Goal: Task Accomplishment & Management: Complete application form

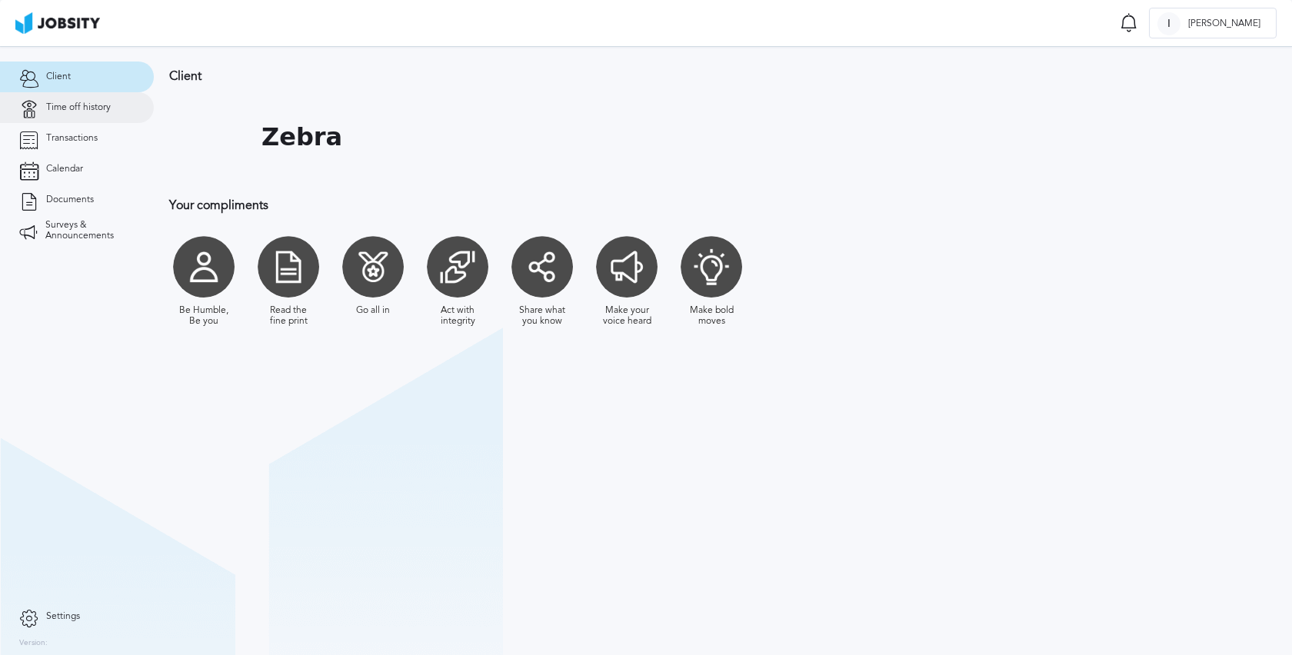
click at [92, 119] on link "Time off history" at bounding box center [77, 107] width 154 height 31
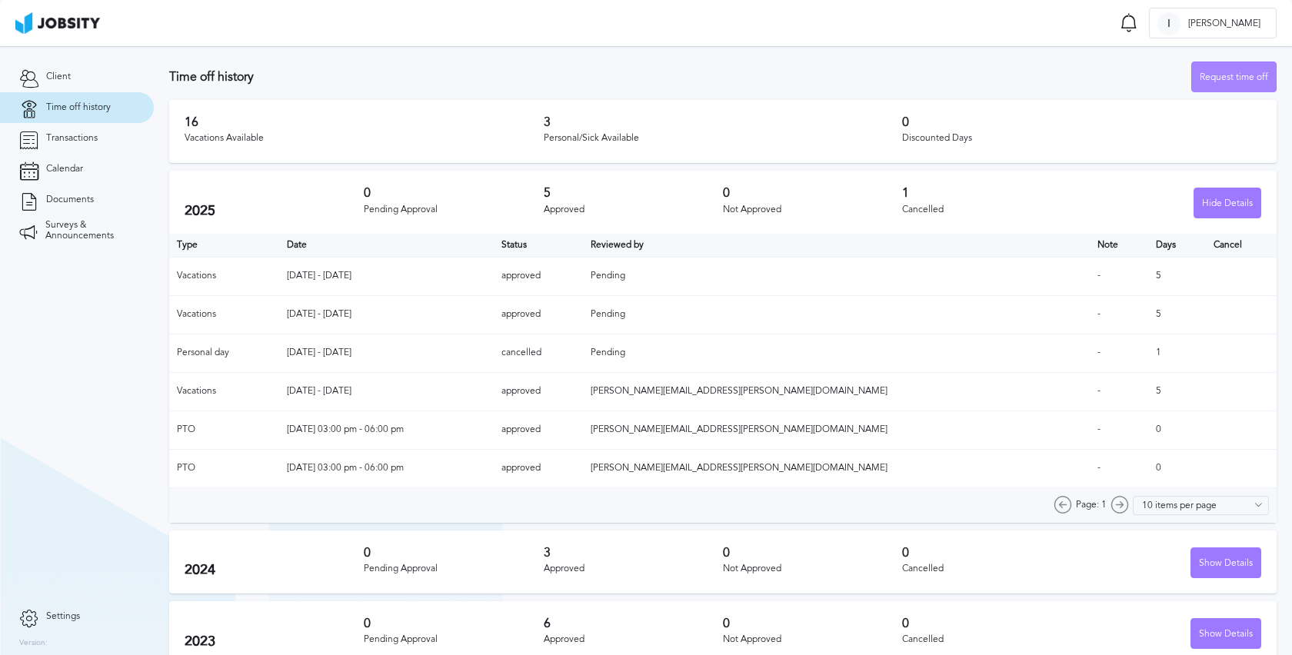
click at [1194, 88] on div "Request time off" at bounding box center [1234, 77] width 84 height 31
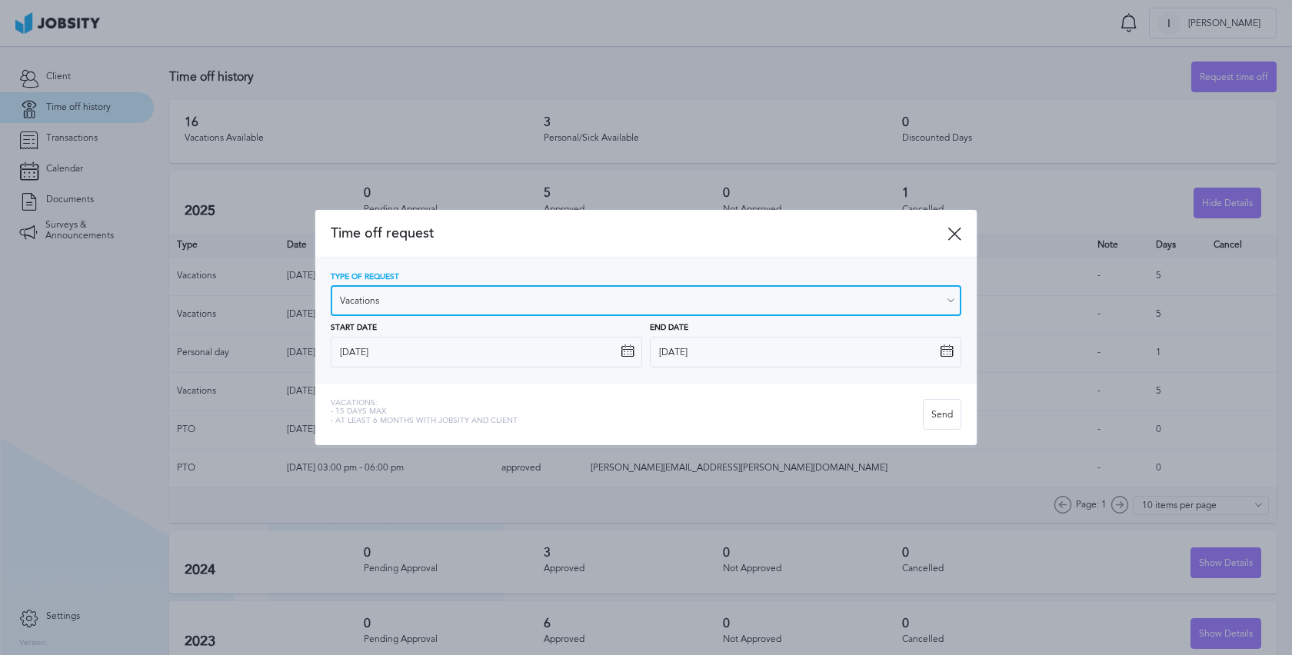
click at [898, 307] on input "Vacations" at bounding box center [646, 300] width 631 height 31
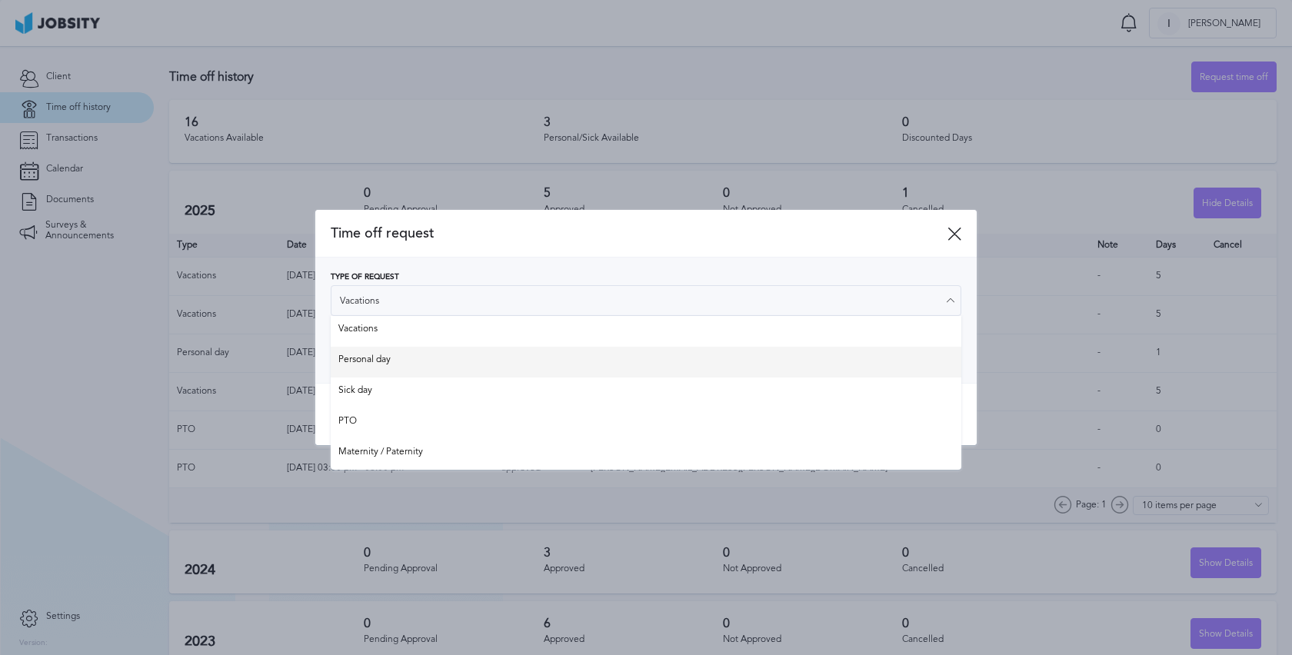
type input "Personal day"
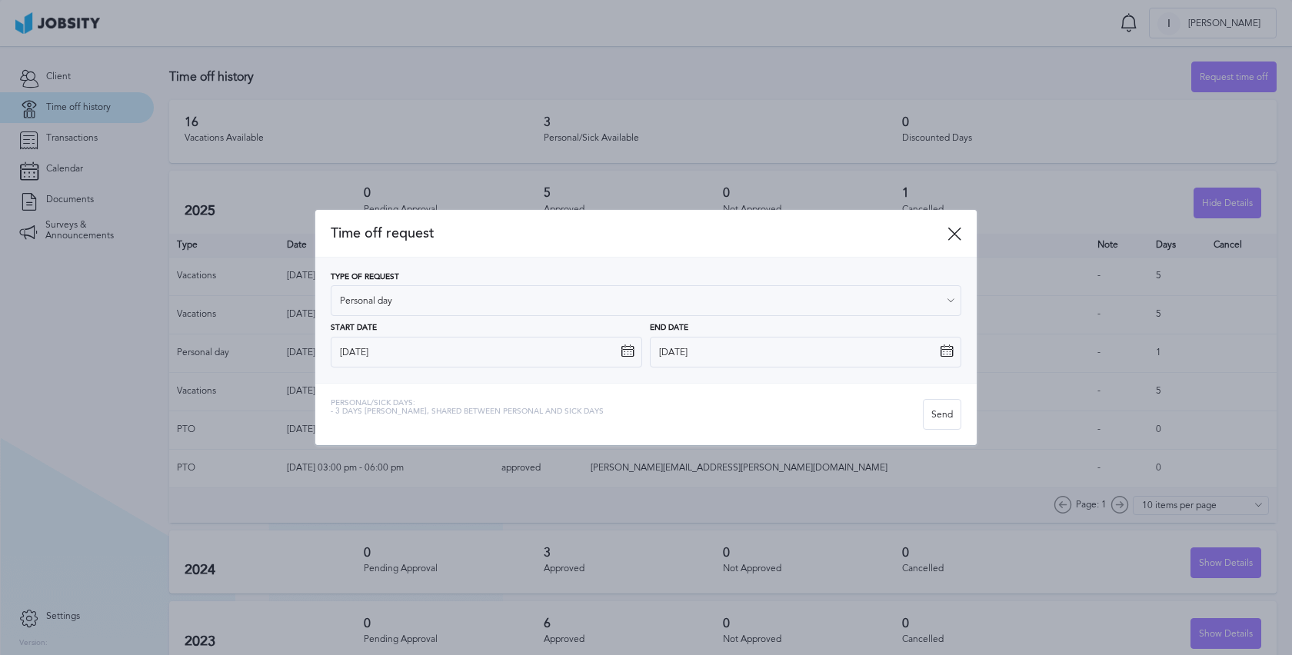
click at [889, 355] on div "Type of Request Personal day Vacations Personal day Sick day PTO Maternity / Pa…" at bounding box center [646, 320] width 631 height 95
click at [957, 232] on icon at bounding box center [955, 234] width 14 height 14
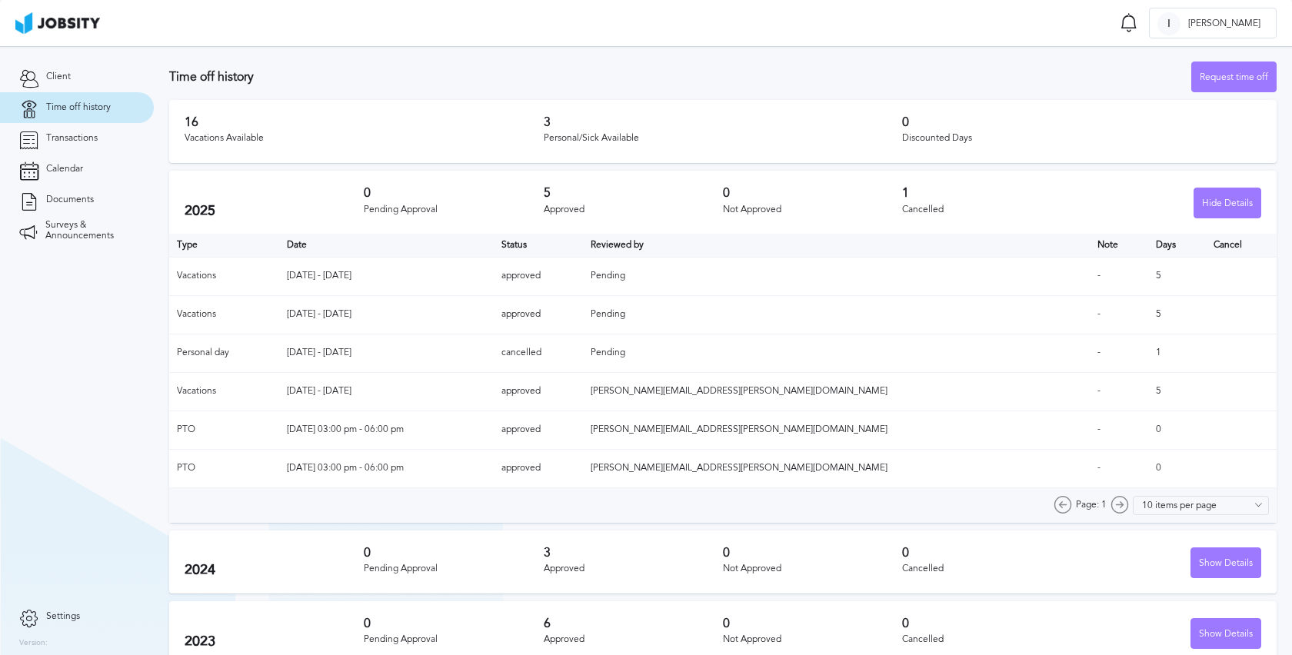
click at [1078, 69] on div "Time off history Request time off" at bounding box center [723, 77] width 1108 height 31
click at [1211, 89] on div "Request time off" at bounding box center [1234, 77] width 84 height 31
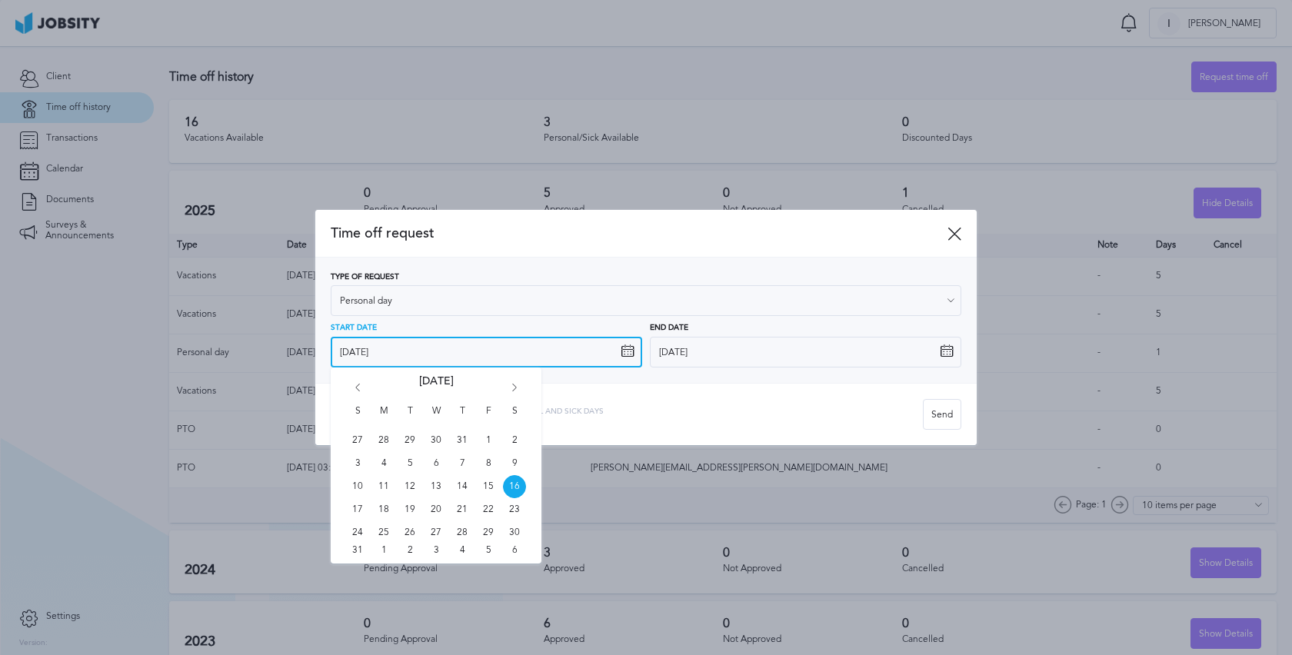
click at [575, 355] on input "[DATE]" at bounding box center [486, 352] width 311 height 31
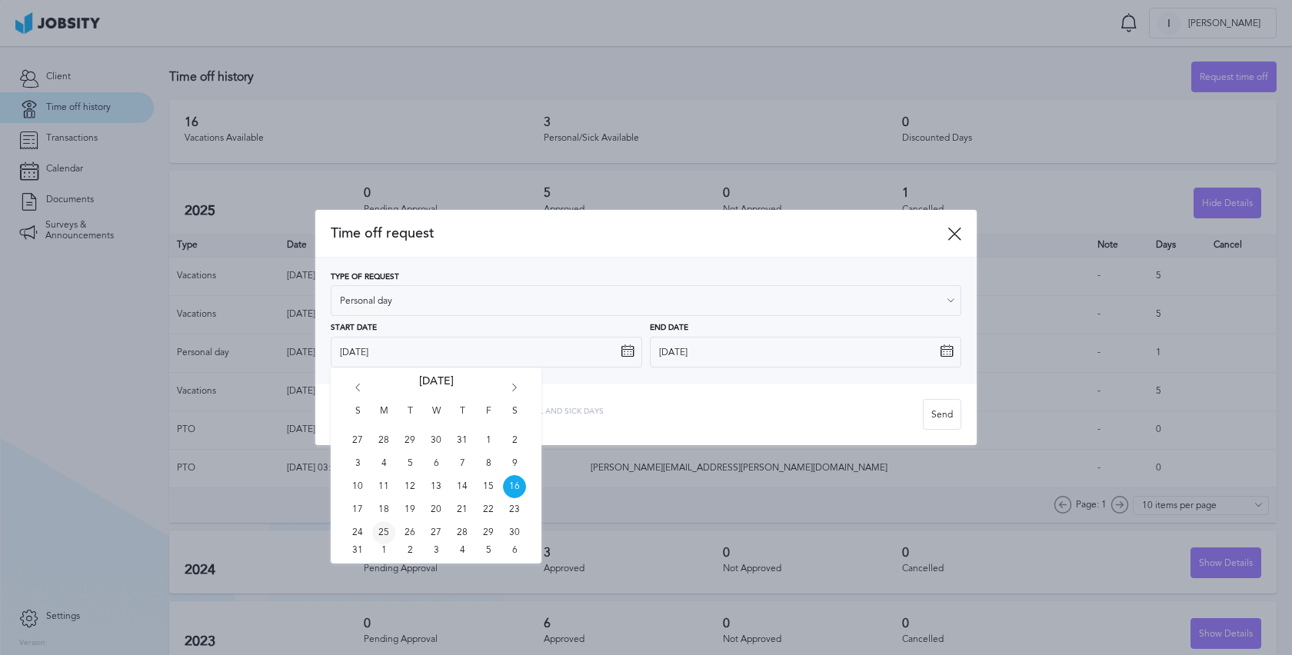
click at [375, 535] on span "25" at bounding box center [383, 532] width 23 height 23
type input "[DATE]"
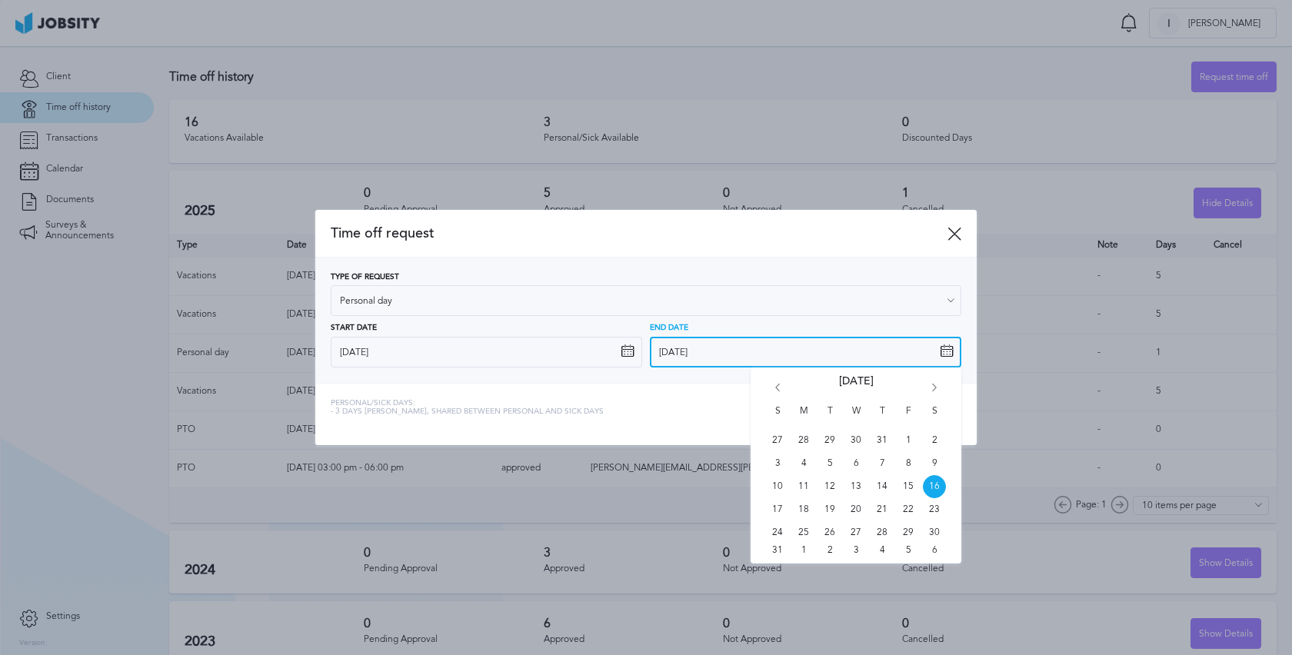
click at [694, 355] on input "[DATE]" at bounding box center [805, 352] width 311 height 31
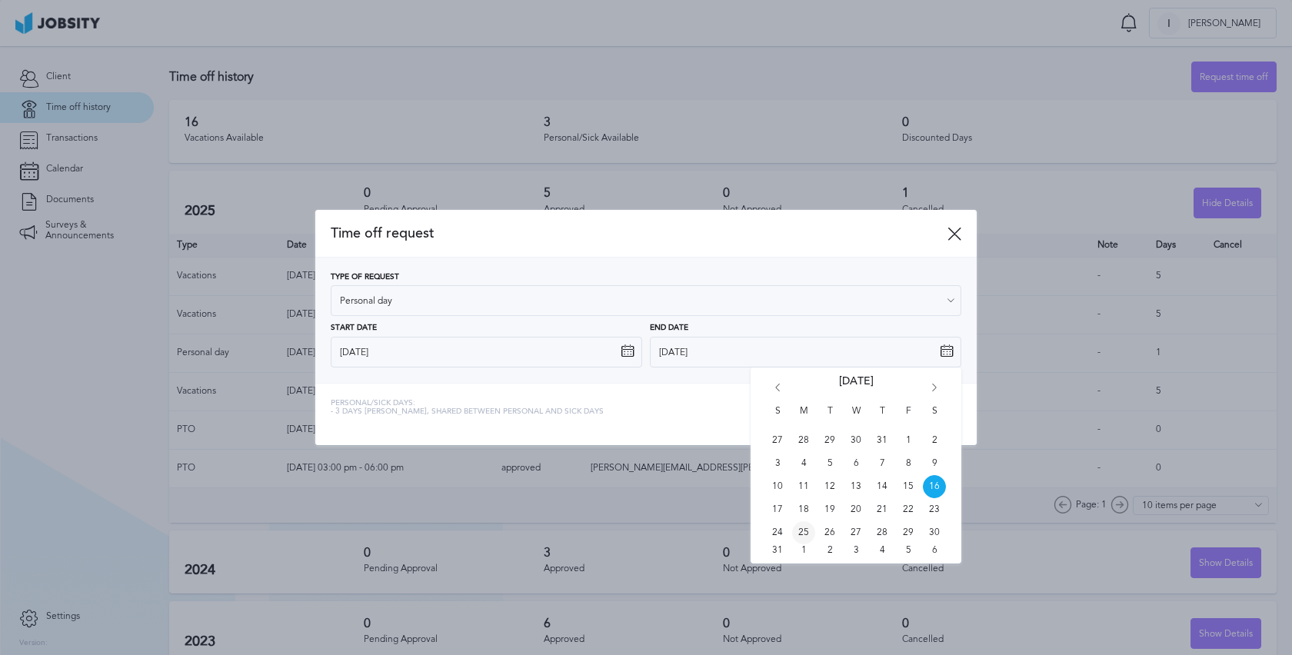
click at [798, 525] on span "25" at bounding box center [803, 532] width 23 height 23
type input "[DATE]"
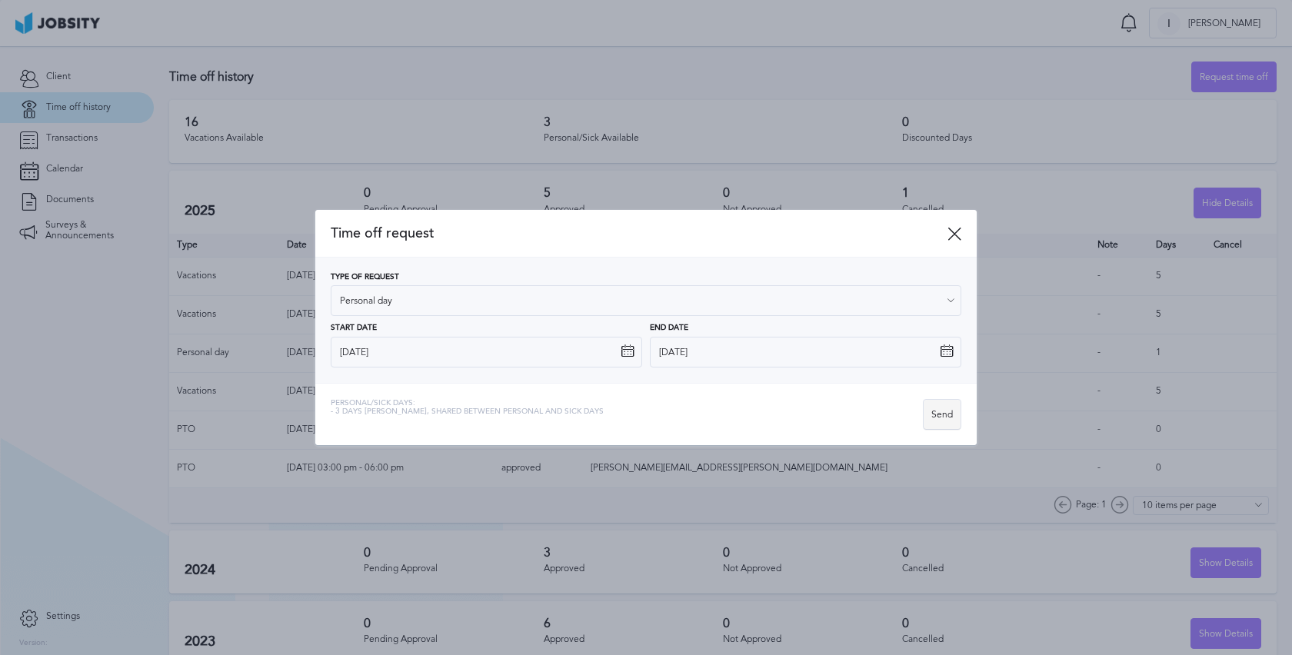
click at [950, 412] on div "Send" at bounding box center [942, 415] width 37 height 31
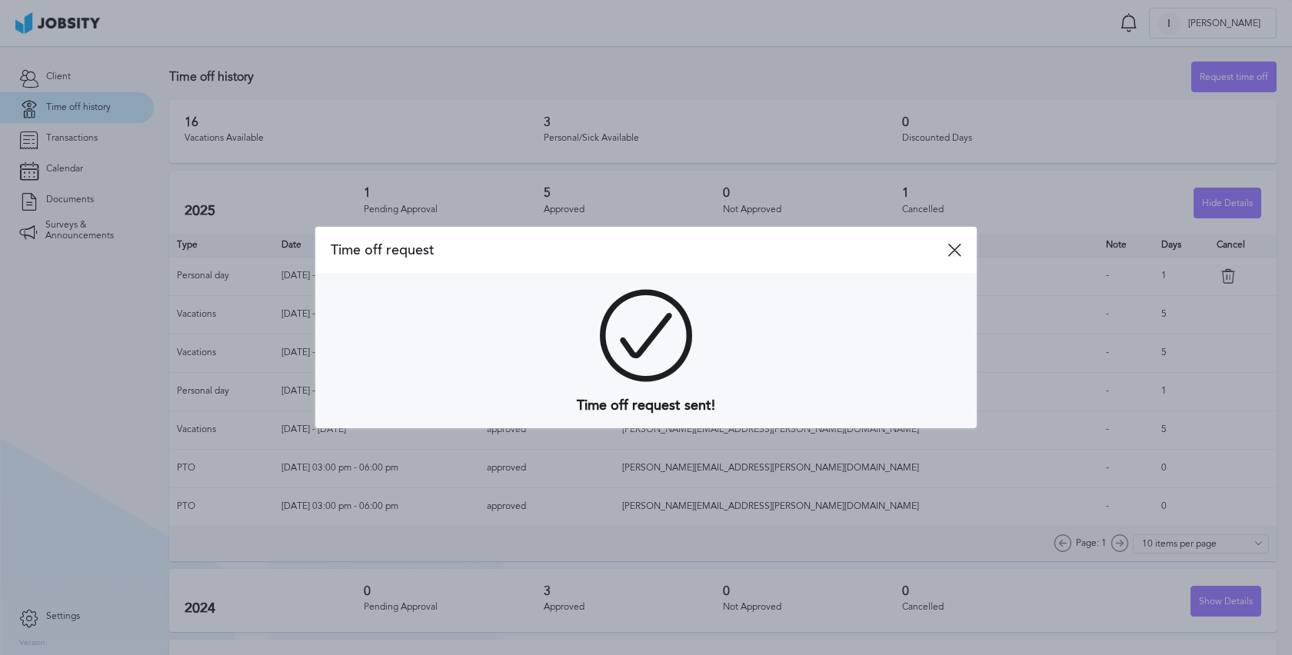
click at [958, 250] on icon at bounding box center [955, 250] width 14 height 14
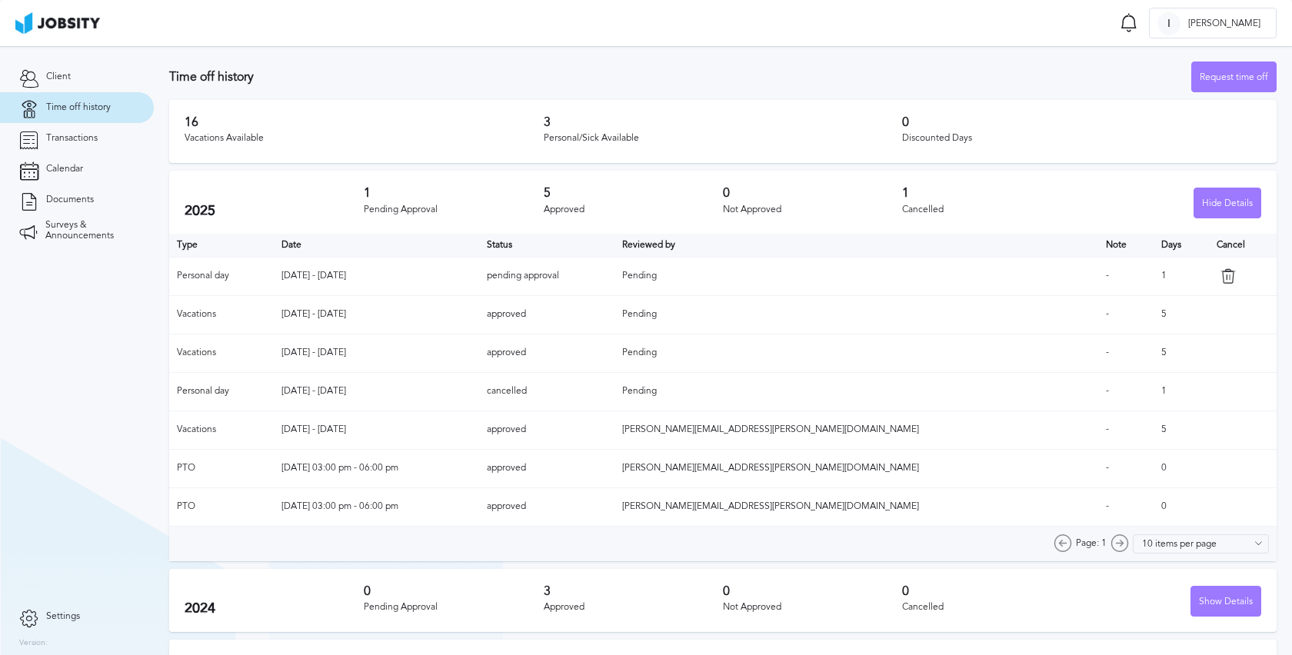
click at [427, 34] on section "Time off Notifications Mark all as seen Your Vacations Time Off has been cancel…" at bounding box center [646, 23] width 1292 height 46
click at [441, 74] on h3 "Time off history" at bounding box center [680, 77] width 1022 height 14
